Goal: Task Accomplishment & Management: Manage account settings

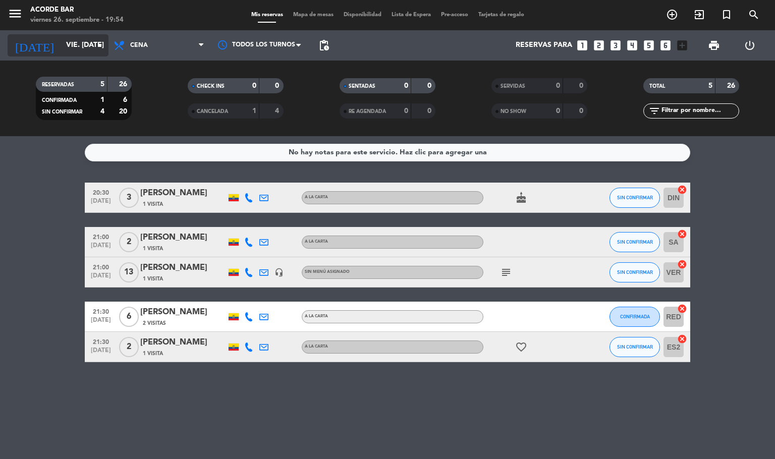
click at [82, 46] on input "vie. [DATE]" at bounding box center [109, 45] width 96 height 18
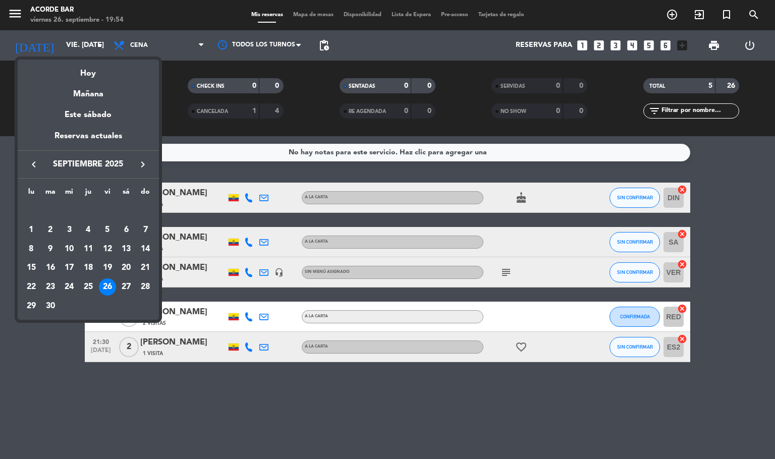
click at [112, 290] on div "26" at bounding box center [107, 286] width 17 height 17
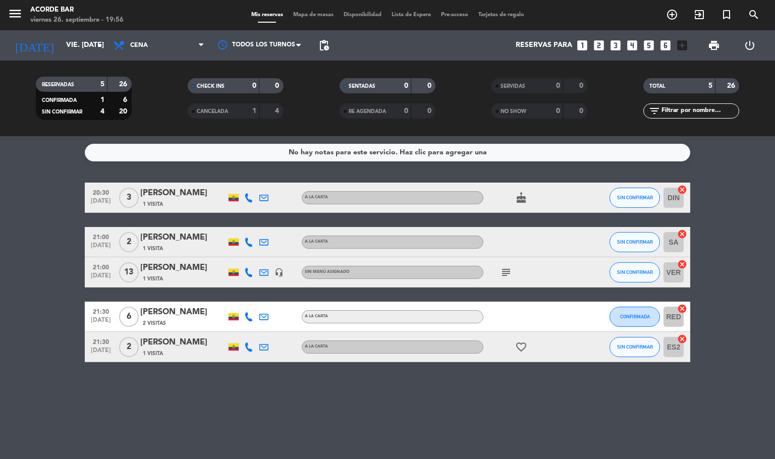
click at [602, 49] on icon "looks_two" at bounding box center [598, 45] width 13 height 13
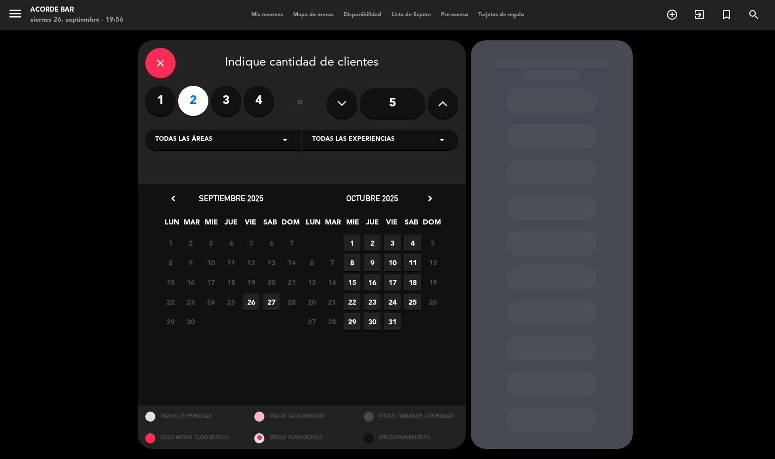
click at [250, 302] on span "26" at bounding box center [251, 301] width 17 height 17
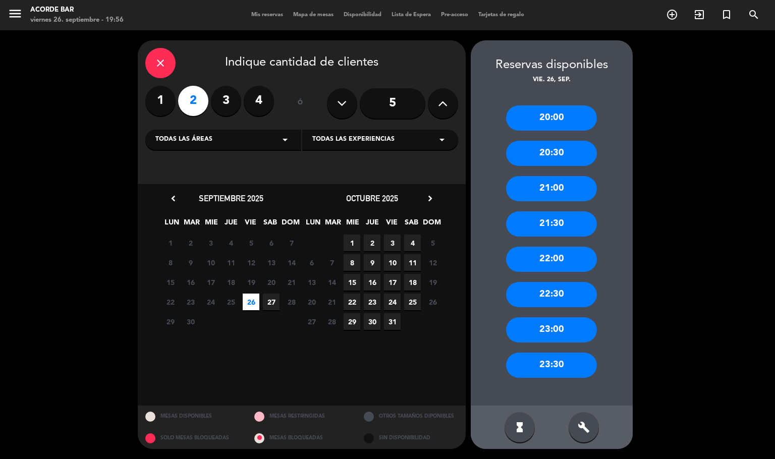
click at [560, 126] on div "20:00" at bounding box center [551, 117] width 91 height 25
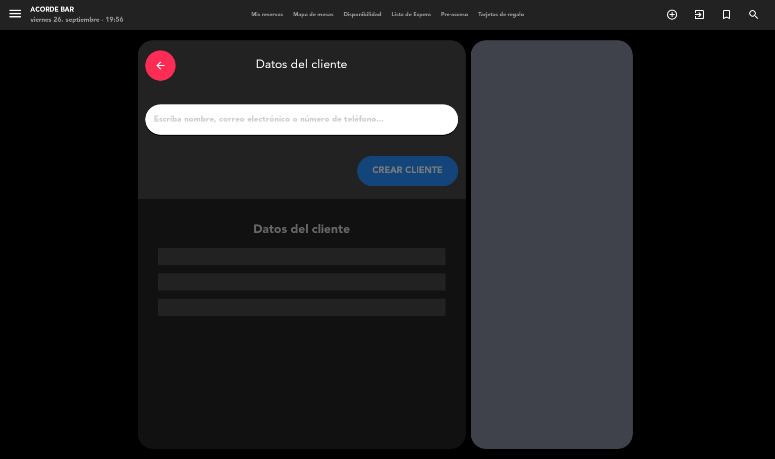
click at [286, 131] on div at bounding box center [301, 119] width 313 height 30
click at [287, 115] on input "1" at bounding box center [302, 119] width 298 height 14
type input "a"
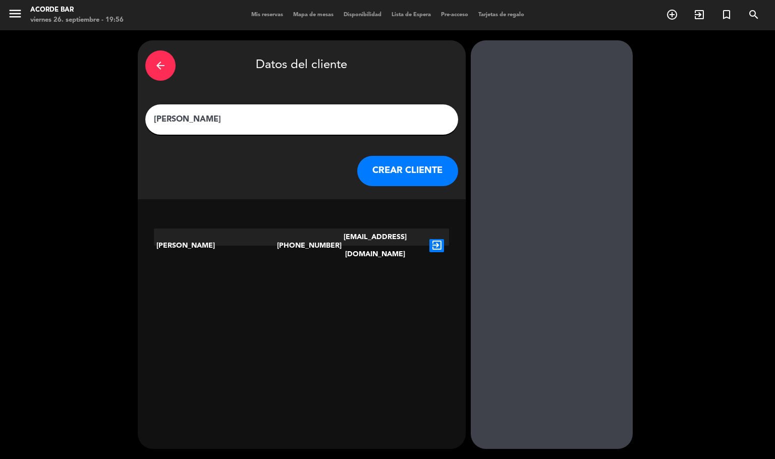
type input "[PERSON_NAME]"
click at [258, 12] on span "Mis reservas" at bounding box center [267, 15] width 42 height 6
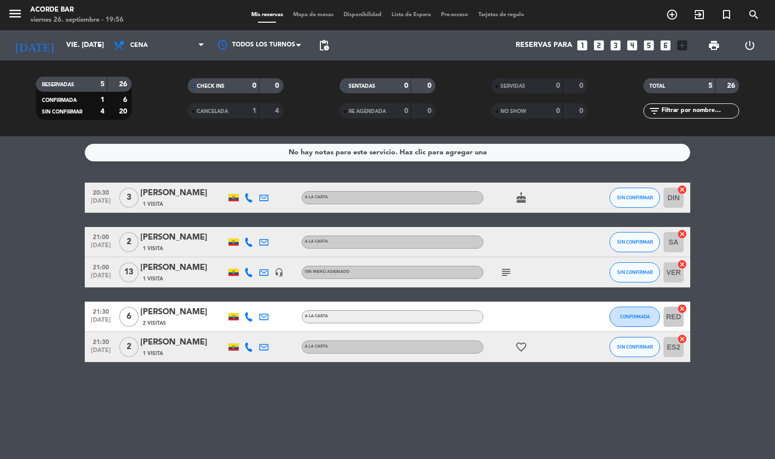
click at [604, 45] on icon "looks_two" at bounding box center [598, 45] width 13 height 13
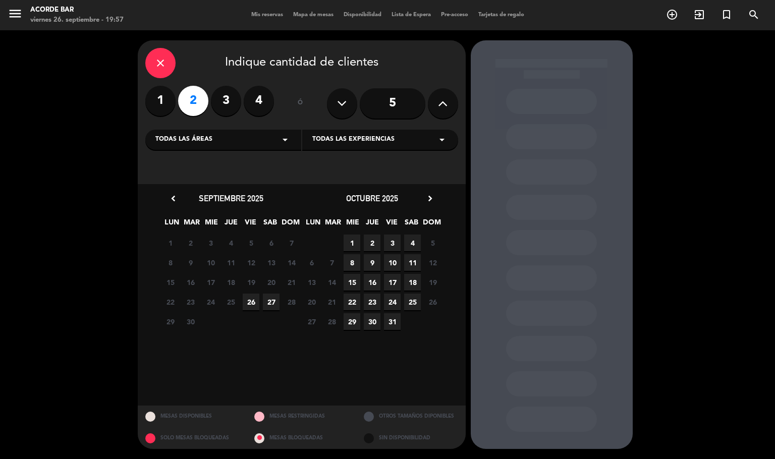
click at [250, 303] on span "26" at bounding box center [251, 301] width 17 height 17
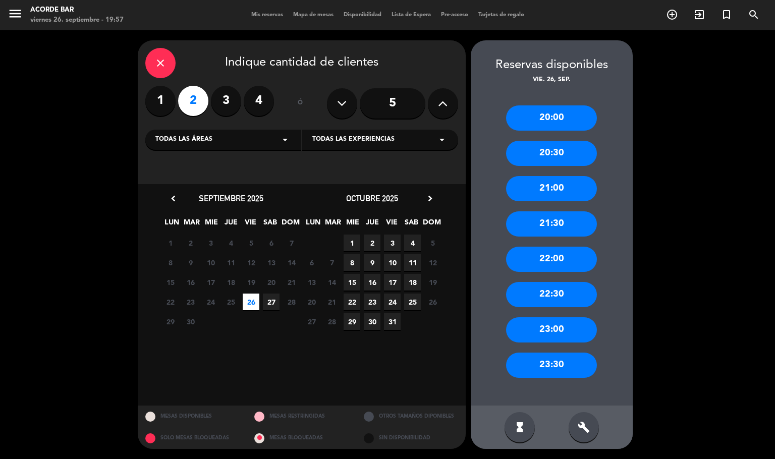
click at [553, 106] on div "20:00" at bounding box center [551, 117] width 91 height 25
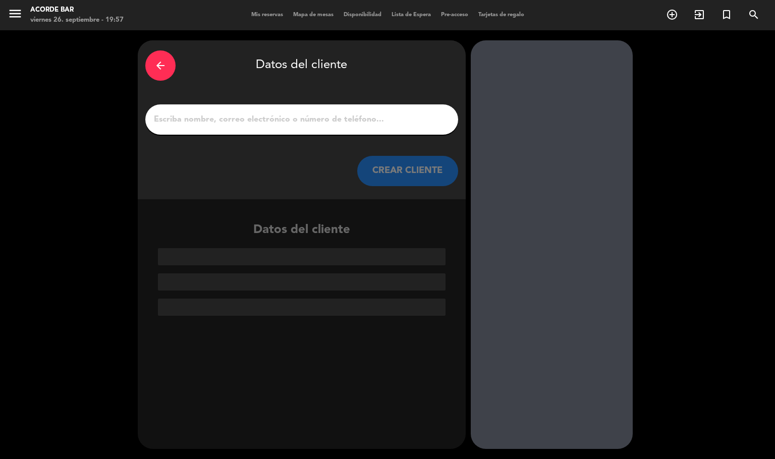
drag, startPoint x: 329, startPoint y: 128, endPoint x: 309, endPoint y: 117, distance: 22.8
click at [311, 120] on div at bounding box center [301, 119] width 313 height 30
click at [309, 117] on input "1" at bounding box center [302, 119] width 298 height 14
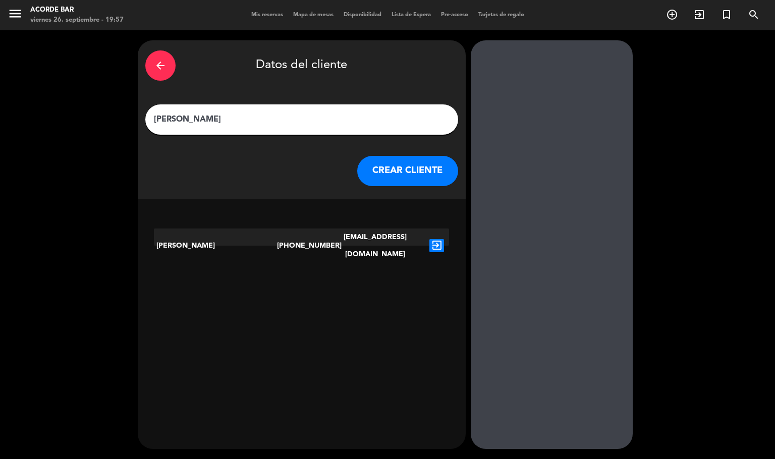
type input "[PERSON_NAME]"
click at [410, 169] on button "CREAR CLIENTE" at bounding box center [407, 171] width 101 height 30
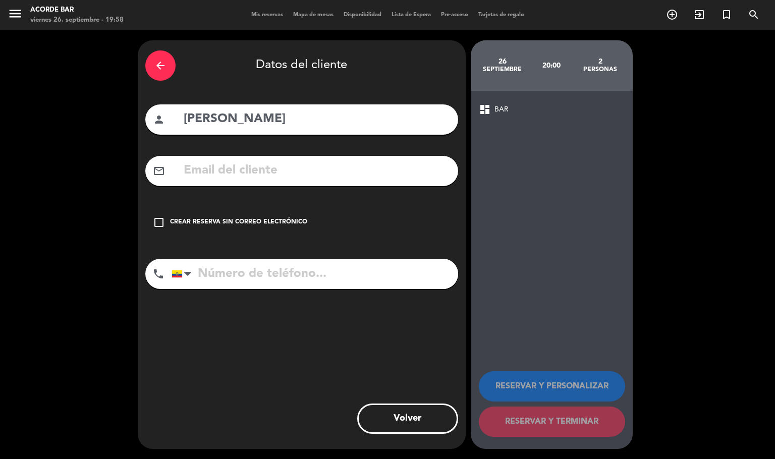
click at [271, 162] on input "text" at bounding box center [317, 170] width 268 height 21
paste input "[EMAIL_ADDRESS][DOMAIN_NAME]"
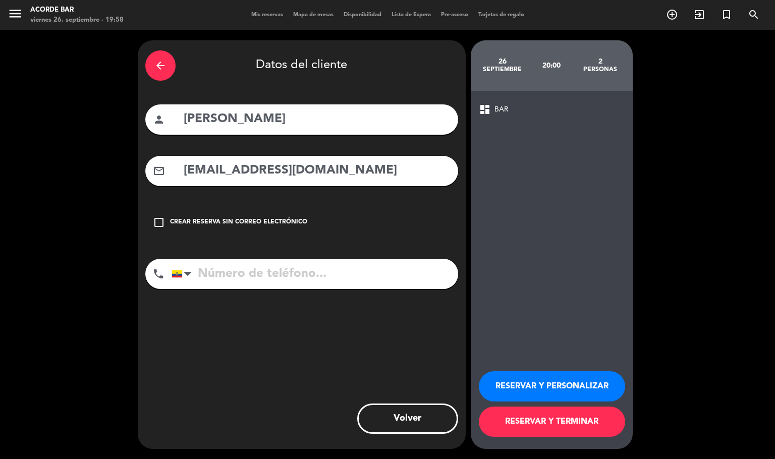
click at [186, 171] on input "[EMAIL_ADDRESS][DOMAIN_NAME]" at bounding box center [317, 170] width 268 height 21
click at [193, 171] on input "[EMAIL_ADDRESS][DOMAIN_NAME]" at bounding box center [317, 170] width 268 height 21
type input "[EMAIL_ADDRESS][DOMAIN_NAME]"
click at [253, 277] on input "tel" at bounding box center [314, 274] width 286 height 30
paste input "[PHONE_NUMBER]"
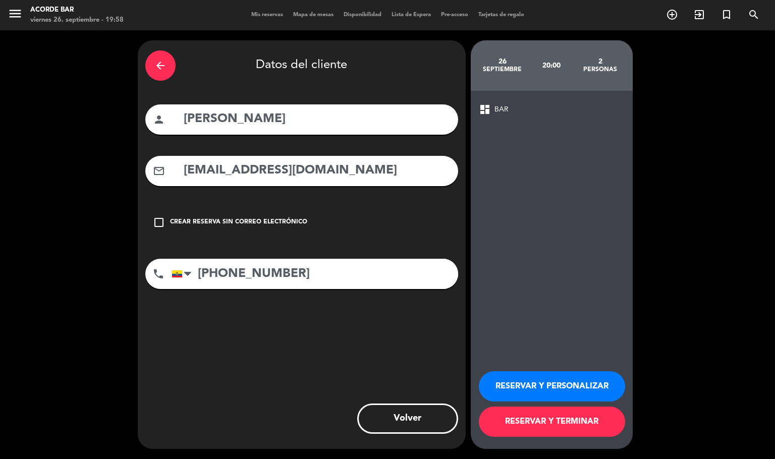
type input "[PHONE_NUMBER]"
drag, startPoint x: 537, startPoint y: 386, endPoint x: 548, endPoint y: 326, distance: 61.0
click at [547, 326] on div "dashboard BAR RESERVAR Y PERSONALIZAR RESERVAR Y TERMINAR" at bounding box center [551, 270] width 162 height 358
click at [567, 419] on button "RESERVAR Y TERMINAR" at bounding box center [552, 421] width 146 height 30
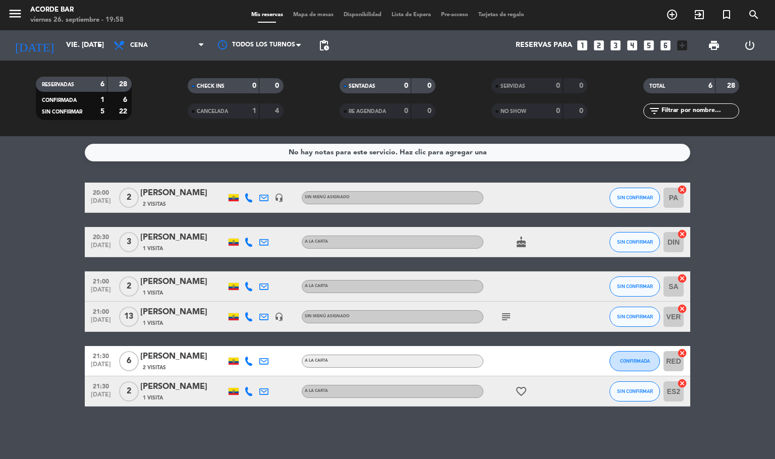
click at [685, 188] on icon "cancel" at bounding box center [682, 190] width 10 height 10
click at [679, 192] on icon "border_all" at bounding box center [675, 198] width 12 height 12
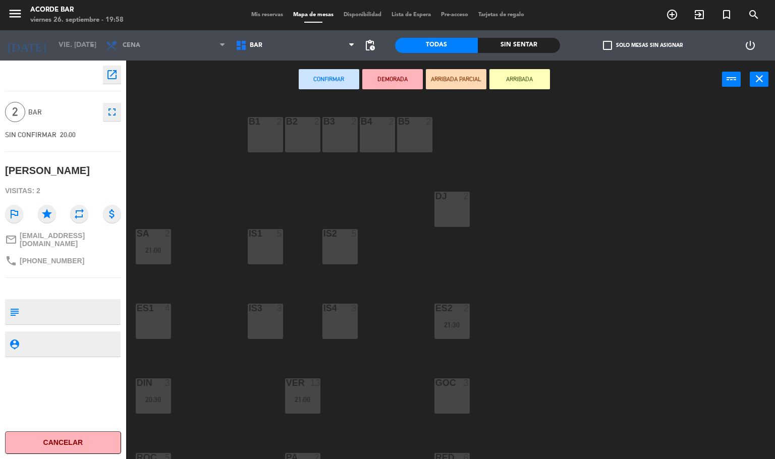
drag, startPoint x: 447, startPoint y: 382, endPoint x: 449, endPoint y: 389, distance: 7.5
click at [447, 384] on div at bounding box center [451, 382] width 17 height 9
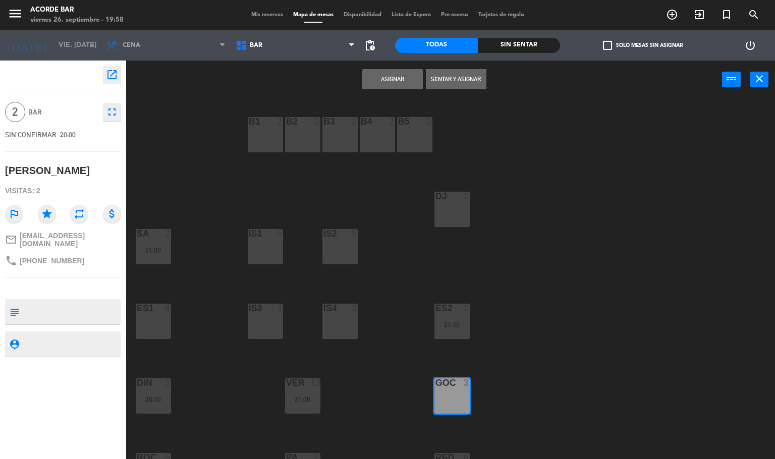
click at [442, 77] on button "Sentar y Asignar" at bounding box center [456, 79] width 61 height 20
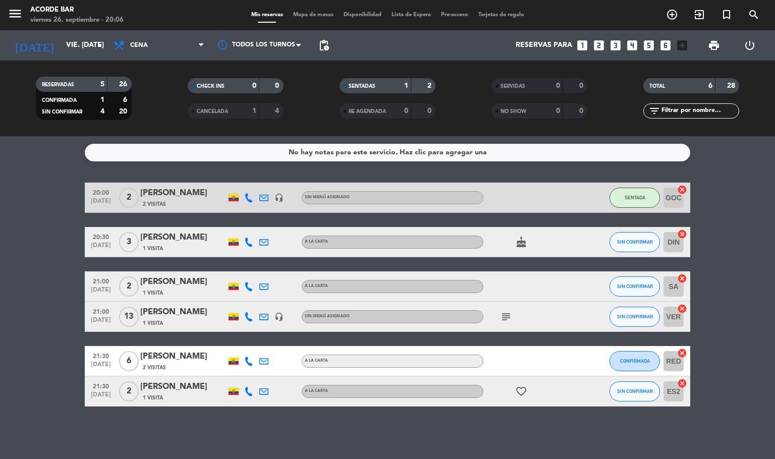
click at [150, 359] on div "[PERSON_NAME]" at bounding box center [183, 356] width 86 height 13
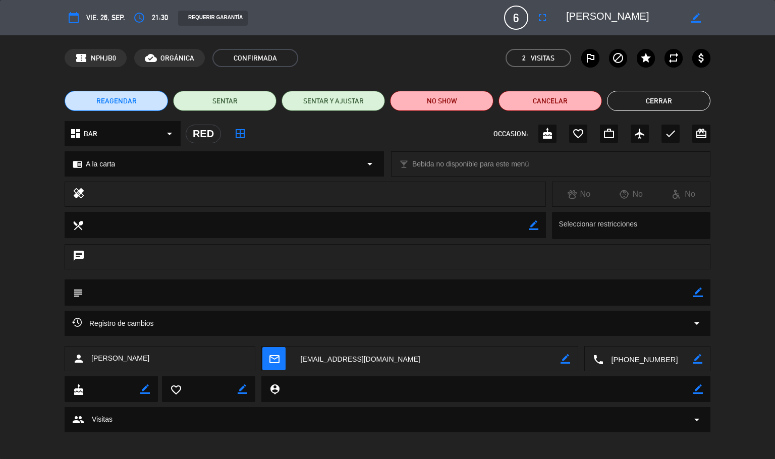
click at [157, 14] on span "21:30" at bounding box center [160, 18] width 16 height 12
click at [137, 19] on icon "access_time" at bounding box center [139, 18] width 12 height 12
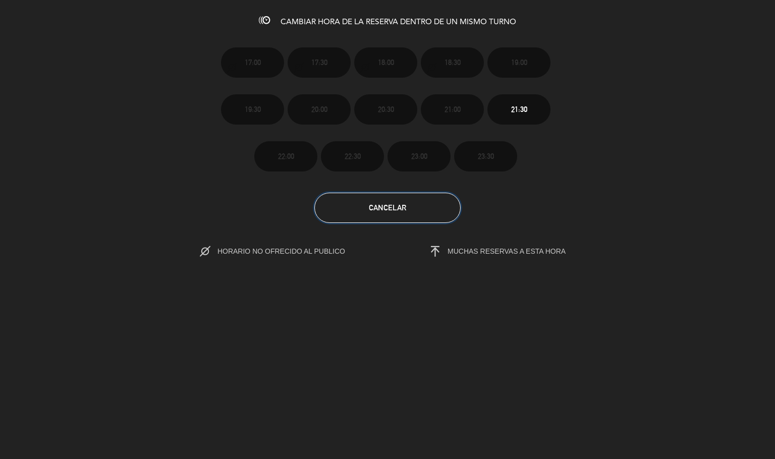
click at [370, 212] on button "Cancelar" at bounding box center [387, 208] width 146 height 30
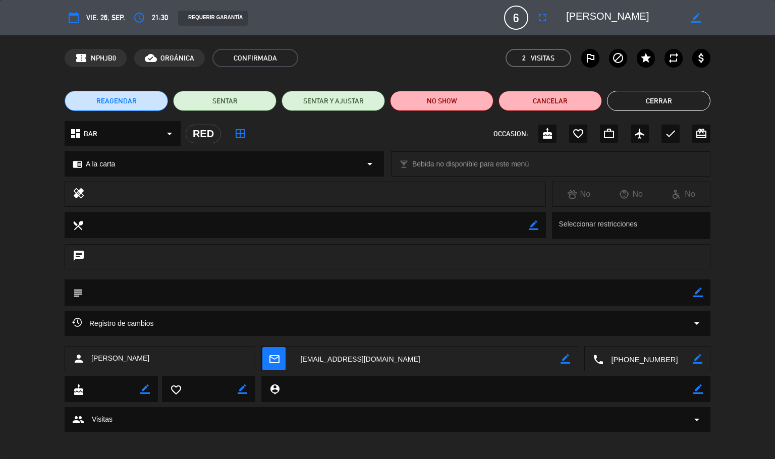
click at [670, 97] on button "Cerrar" at bounding box center [658, 101] width 103 height 20
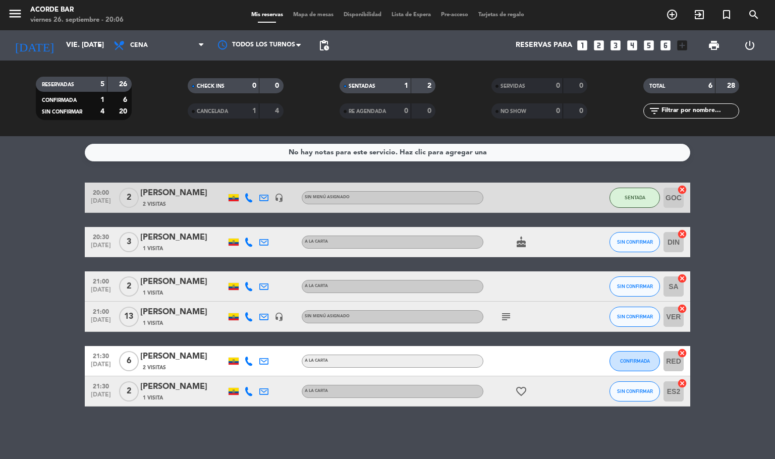
click at [177, 357] on div "[PERSON_NAME]" at bounding box center [183, 356] width 86 height 13
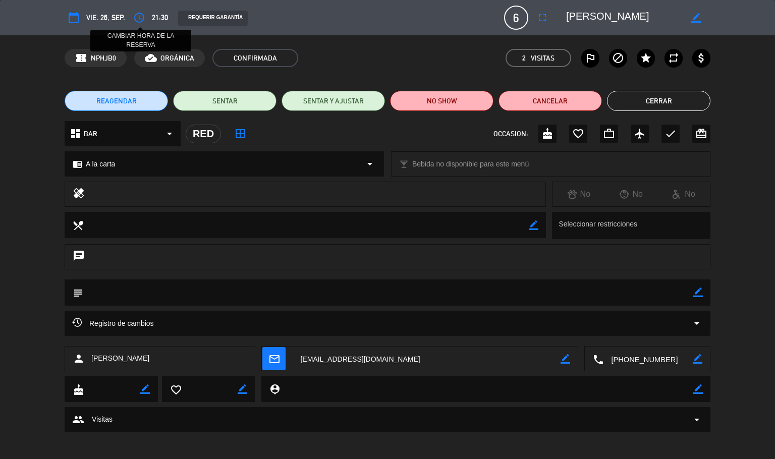
click at [136, 17] on icon "access_time" at bounding box center [139, 18] width 12 height 12
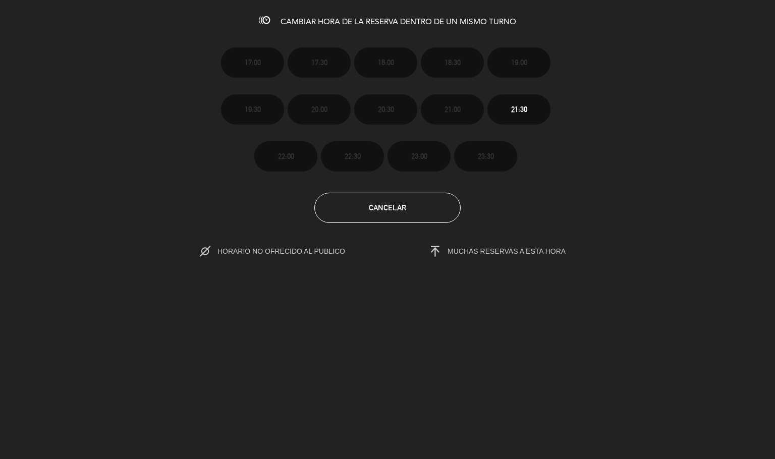
click at [451, 22] on span "CAMBIAR HORA DE LA RESERVA DENTRO DE UN MISMO TURNO" at bounding box center [397, 22] width 235 height 8
click at [286, 253] on span "HORARIO NO OFRECIDO AL PUBLICO" at bounding box center [291, 251] width 149 height 8
click at [514, 251] on span "MUCHAS RESERVAS A ESTA HORA" at bounding box center [506, 251] width 118 height 8
click at [389, 211] on button "Cancelar" at bounding box center [387, 208] width 146 height 30
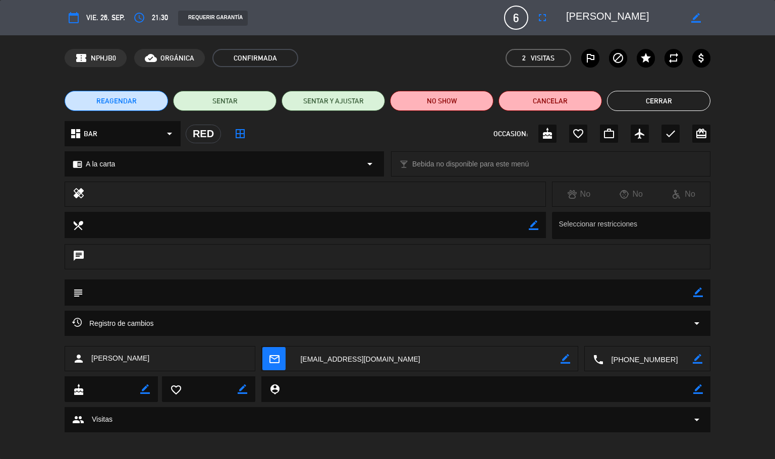
click at [684, 104] on button "Cerrar" at bounding box center [658, 101] width 103 height 20
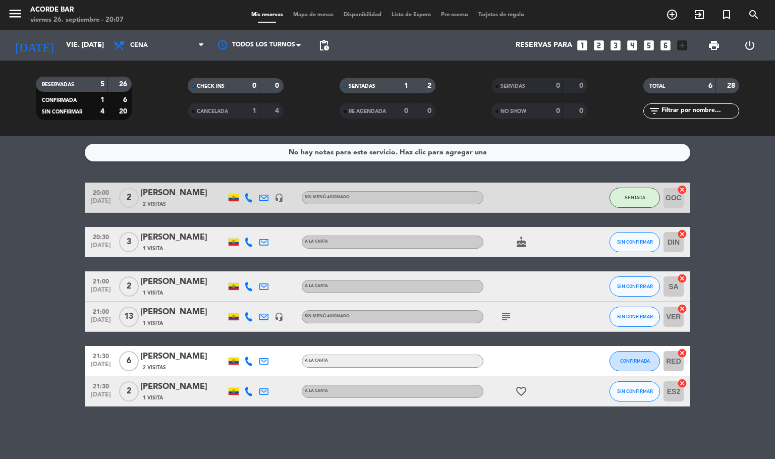
click at [181, 355] on div "[PERSON_NAME]" at bounding box center [183, 356] width 86 height 13
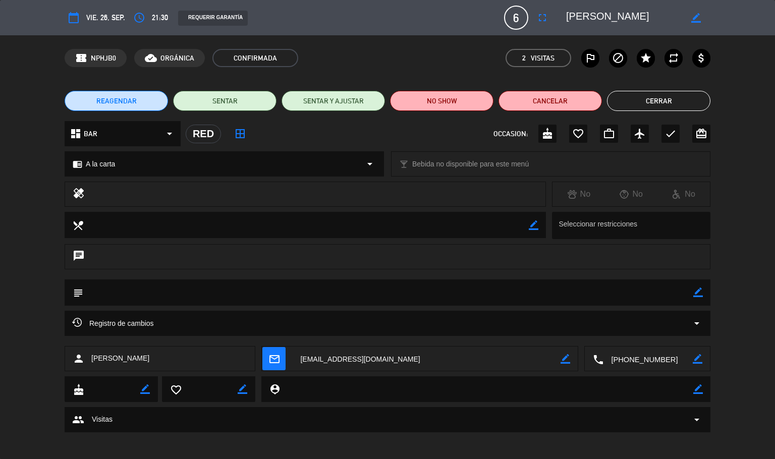
click at [142, 106] on button "REAGENDAR" at bounding box center [116, 101] width 103 height 20
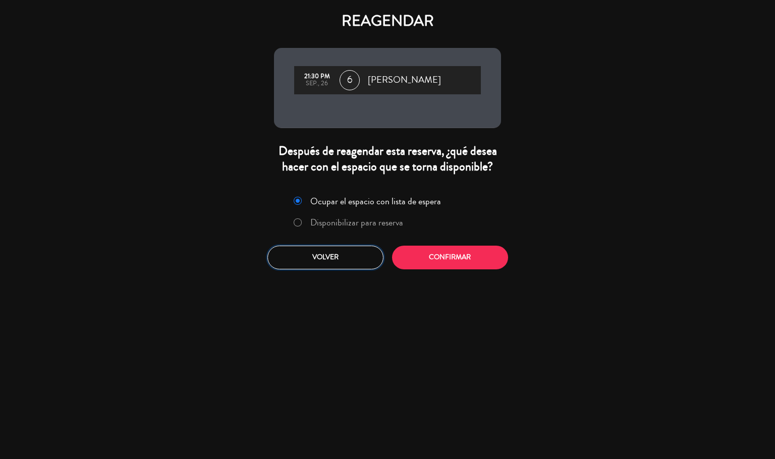
click at [359, 262] on button "Volver" at bounding box center [325, 258] width 116 height 24
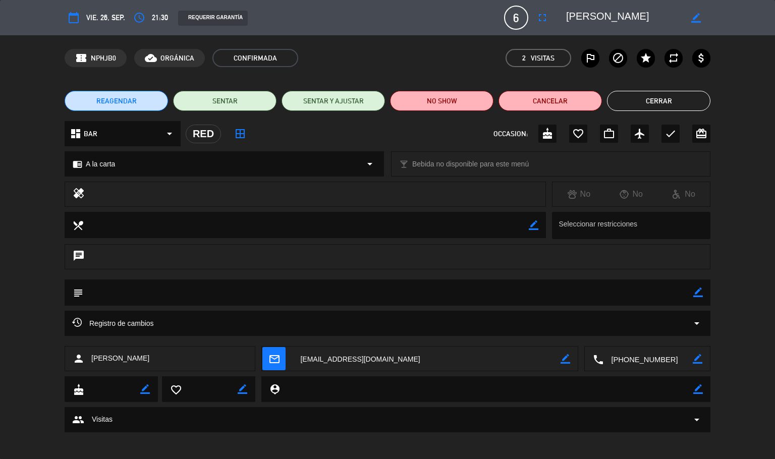
click at [665, 99] on button "Cerrar" at bounding box center [658, 101] width 103 height 20
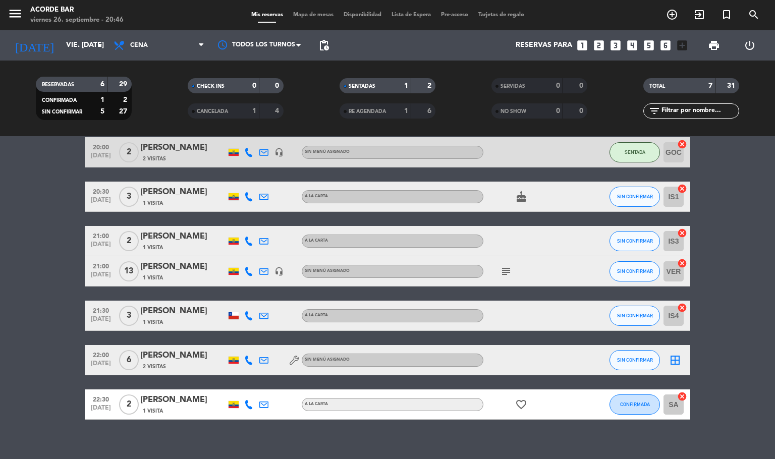
scroll to position [49, 0]
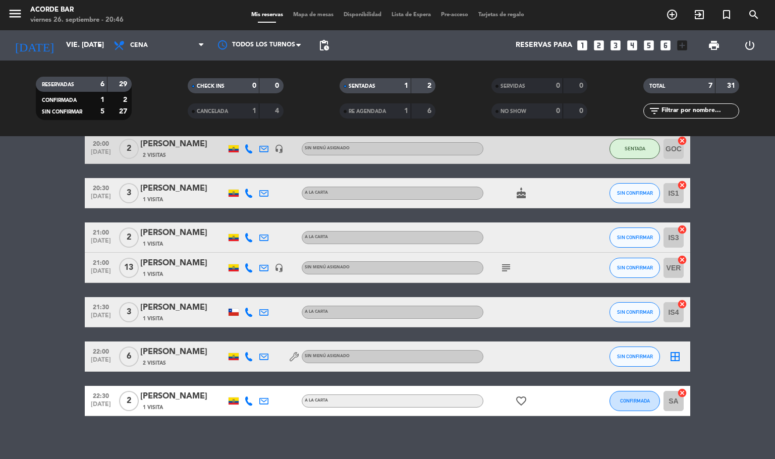
click at [672, 359] on icon "border_all" at bounding box center [675, 356] width 12 height 12
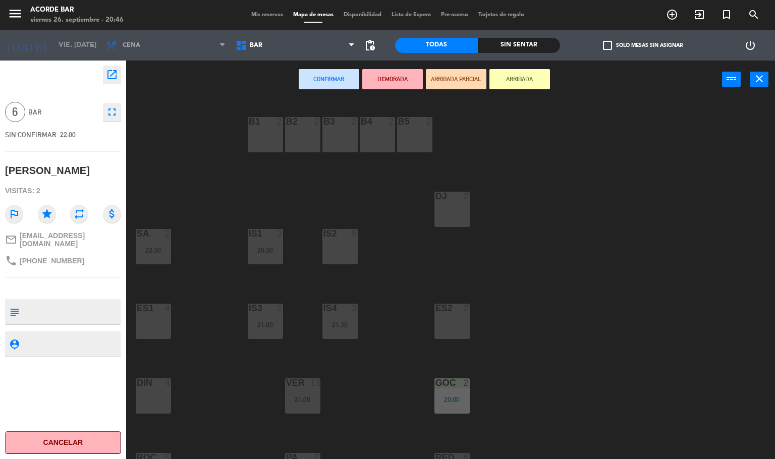
scroll to position [28, 0]
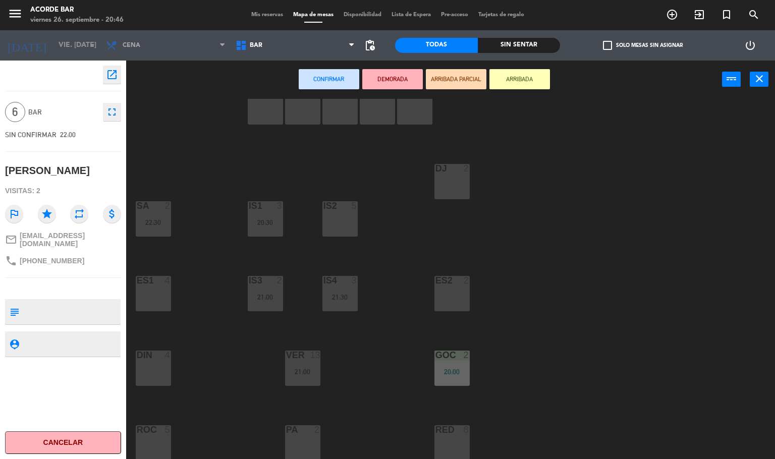
click at [462, 439] on div "RED 8" at bounding box center [451, 442] width 35 height 35
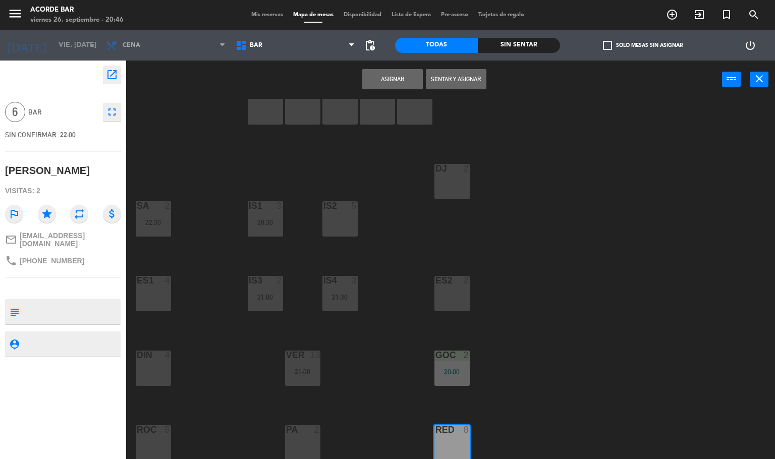
click at [395, 80] on button "Asignar" at bounding box center [392, 79] width 61 height 20
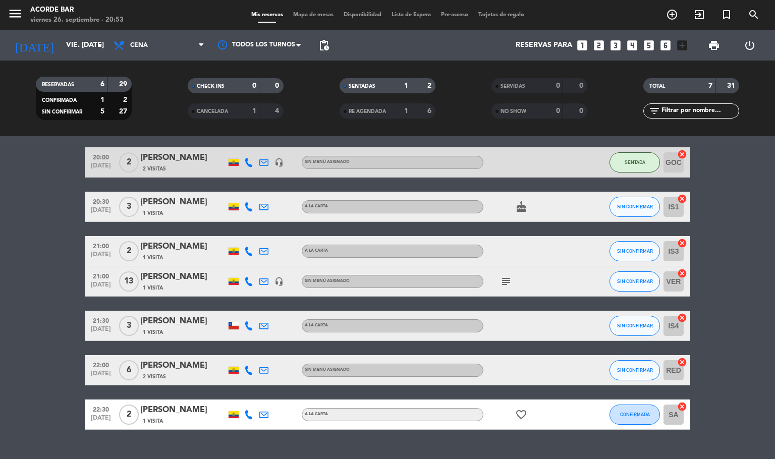
scroll to position [49, 0]
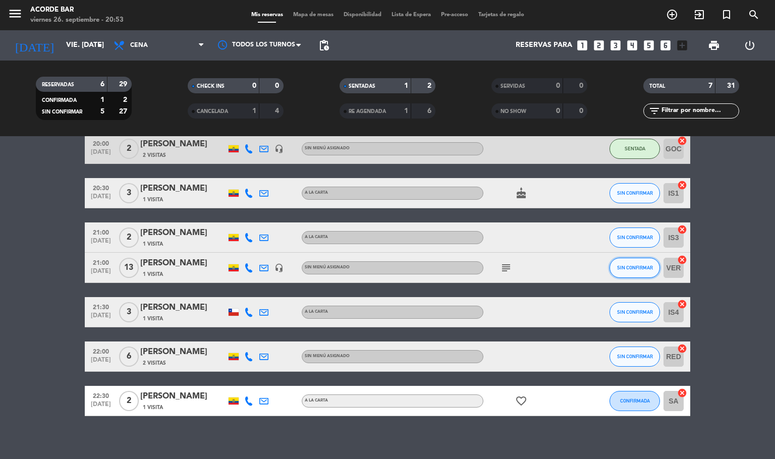
click at [623, 271] on button "SIN CONFIRMAR" at bounding box center [634, 268] width 50 height 20
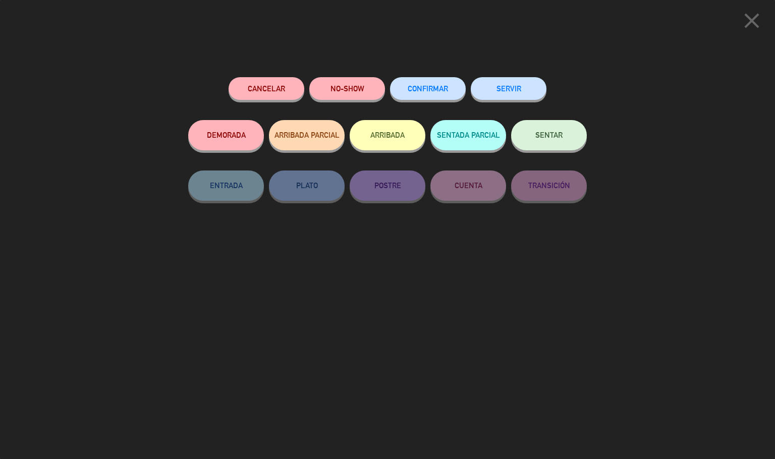
click at [548, 137] on span "SENTAR" at bounding box center [548, 135] width 27 height 9
